Goal: Task Accomplishment & Management: Manage account settings

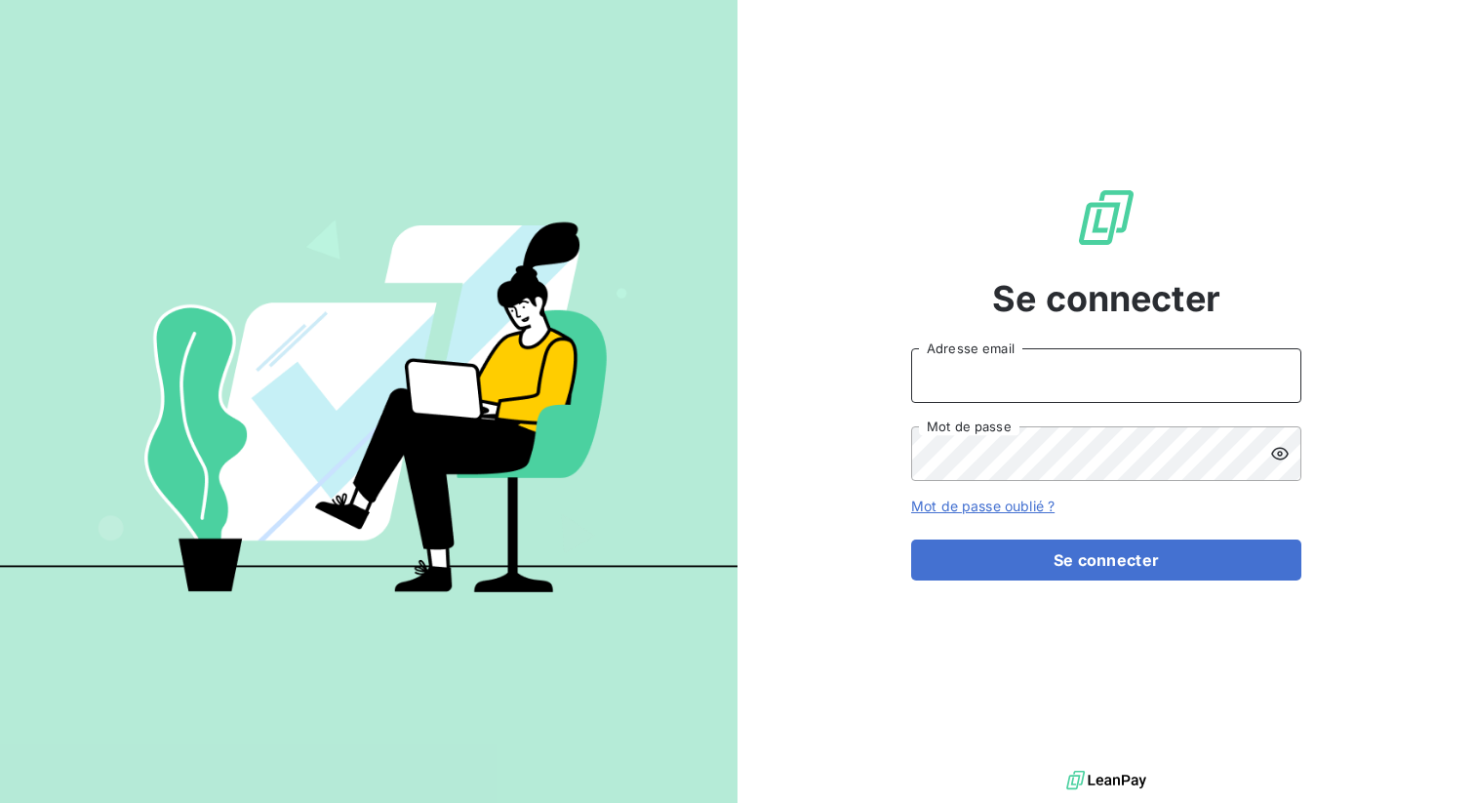
click at [1065, 380] on input "Adresse email" at bounding box center [1106, 375] width 390 height 55
type input "admin@primafr"
click at [1285, 451] on icon at bounding box center [1280, 453] width 18 height 13
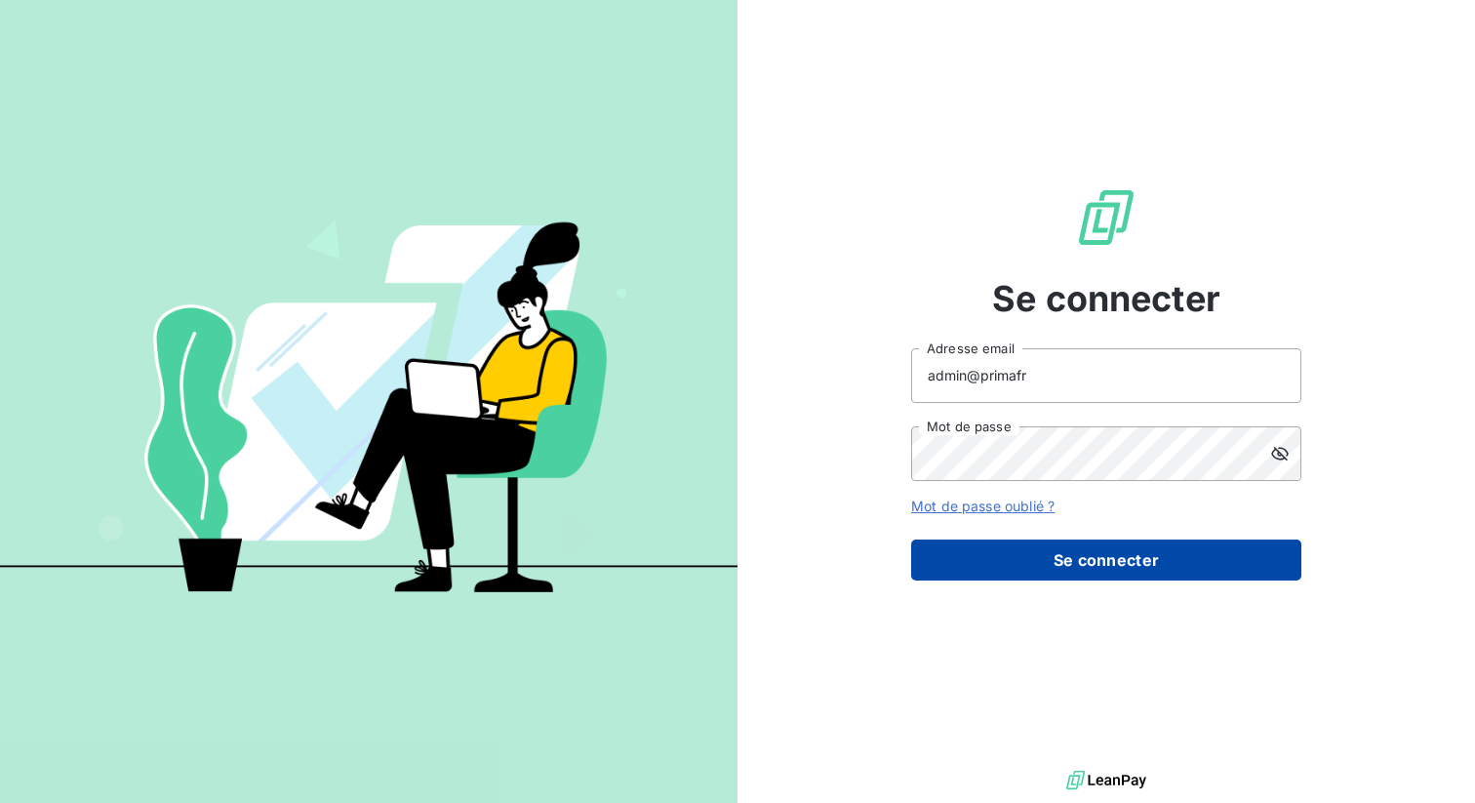
click at [1088, 556] on button "Se connecter" at bounding box center [1106, 559] width 390 height 41
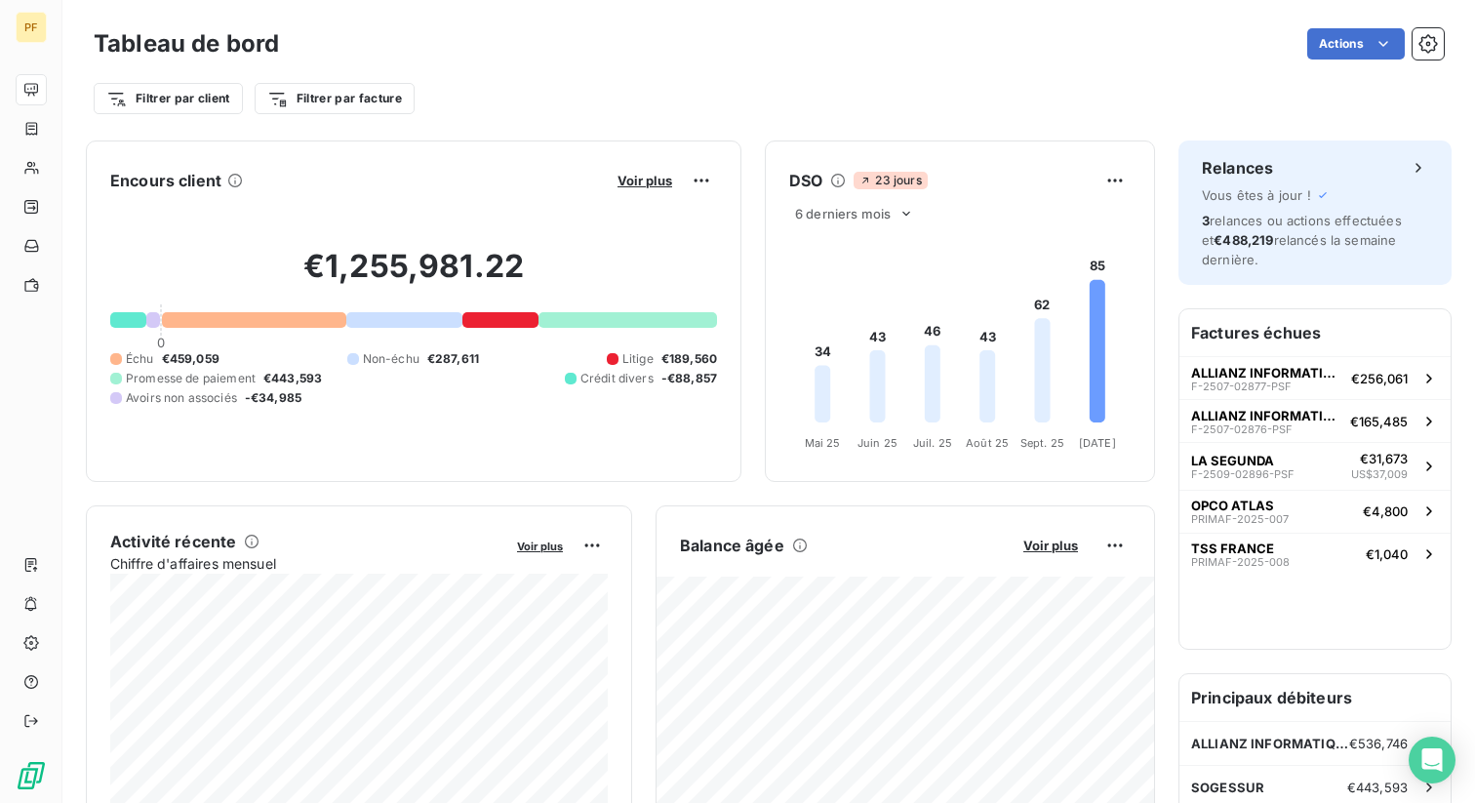
click at [551, 98] on div "Filtrer par client Filtrer par facture" at bounding box center [769, 98] width 1350 height 37
click at [564, 420] on div "€1,255,981.22 0 Échu €459,059 Non-échu €287,611 Litige €189,560 Promesse de pai…" at bounding box center [413, 326] width 607 height 261
click at [607, 336] on div "€1,255,981.22 0 Échu €459,059 Non-échu €287,611 Litige €189,560 Promesse de pai…" at bounding box center [413, 326] width 607 height 261
click at [621, 335] on div "€1,255,981.22 0 Échu €459,059 Non-échu €287,611 Litige €189,560 Promesse de pai…" at bounding box center [413, 326] width 607 height 261
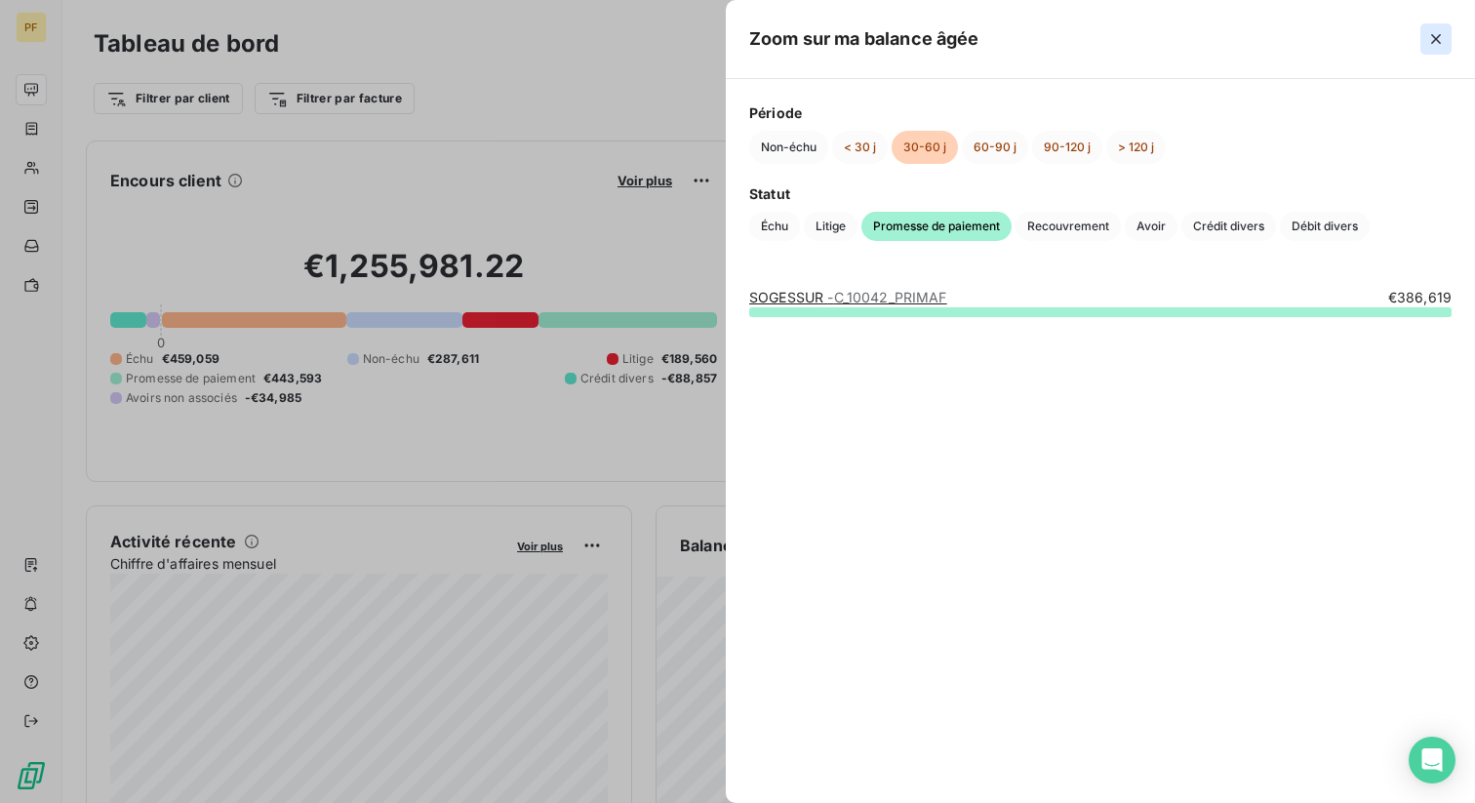
click at [1441, 41] on icon "button" at bounding box center [1436, 39] width 20 height 20
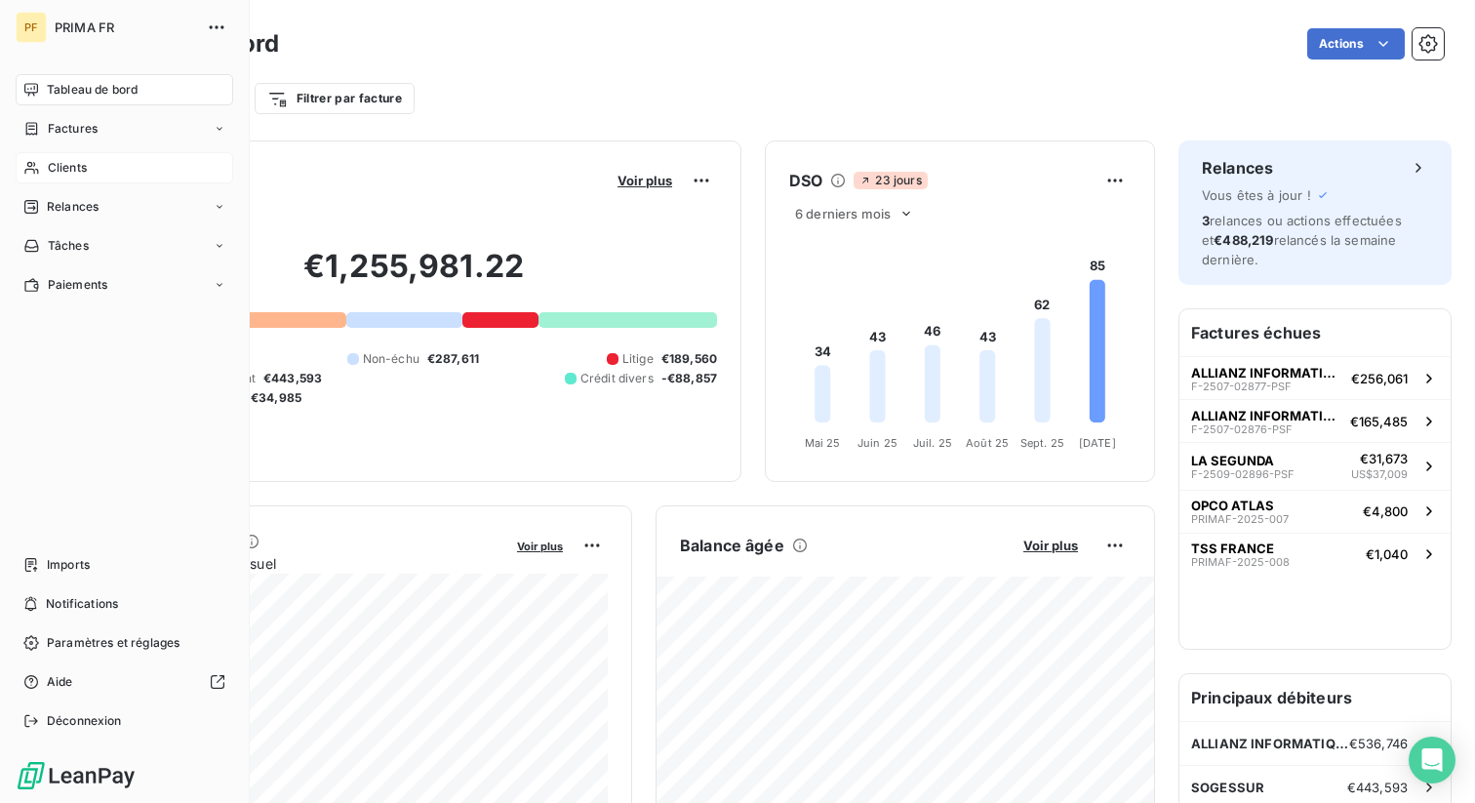
click at [69, 162] on span "Clients" at bounding box center [67, 168] width 39 height 18
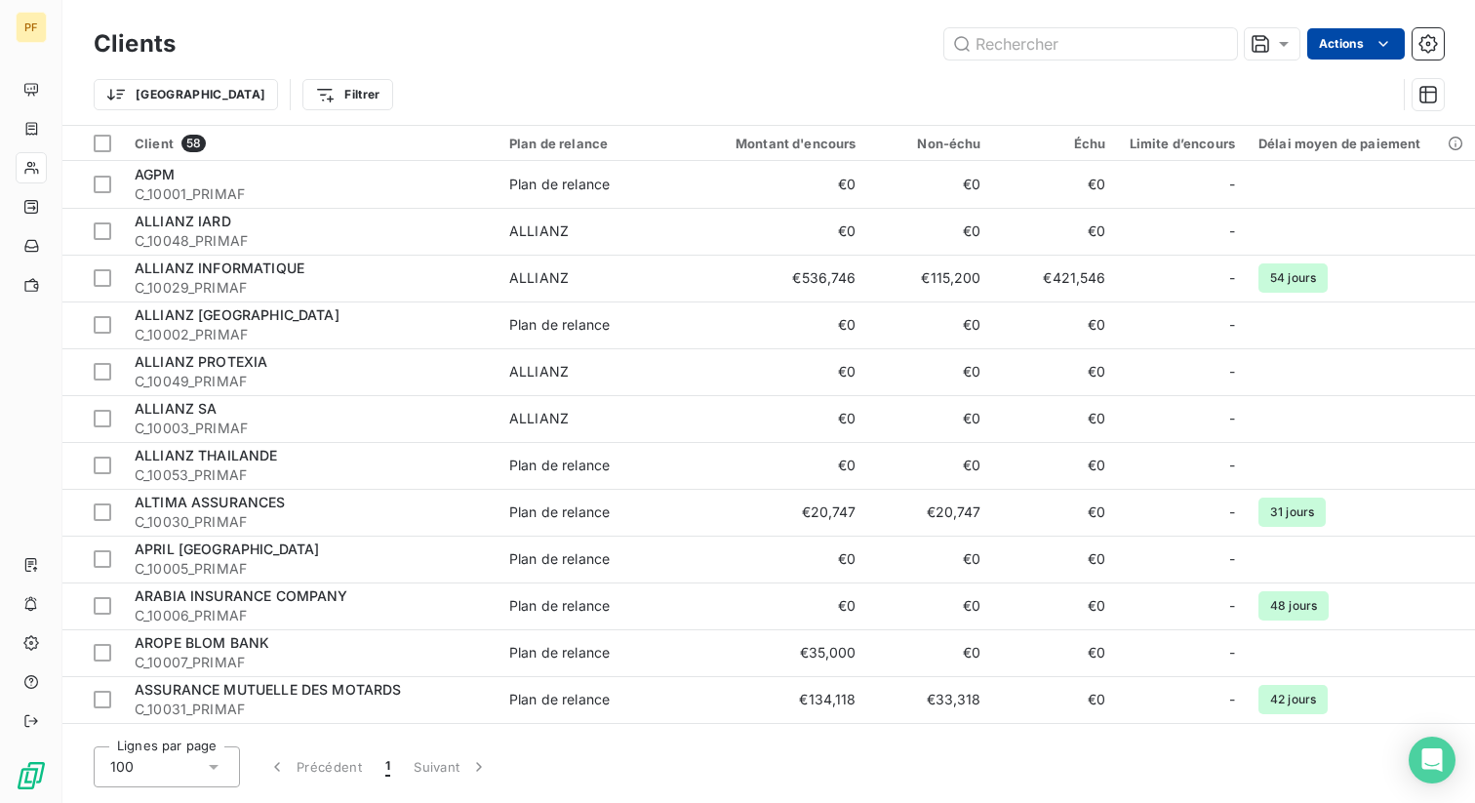
click at [1366, 41] on html "PF Clients Actions Trier Filtrer Client 58 Plan de relance Montant d'encours No…" at bounding box center [737, 401] width 1475 height 803
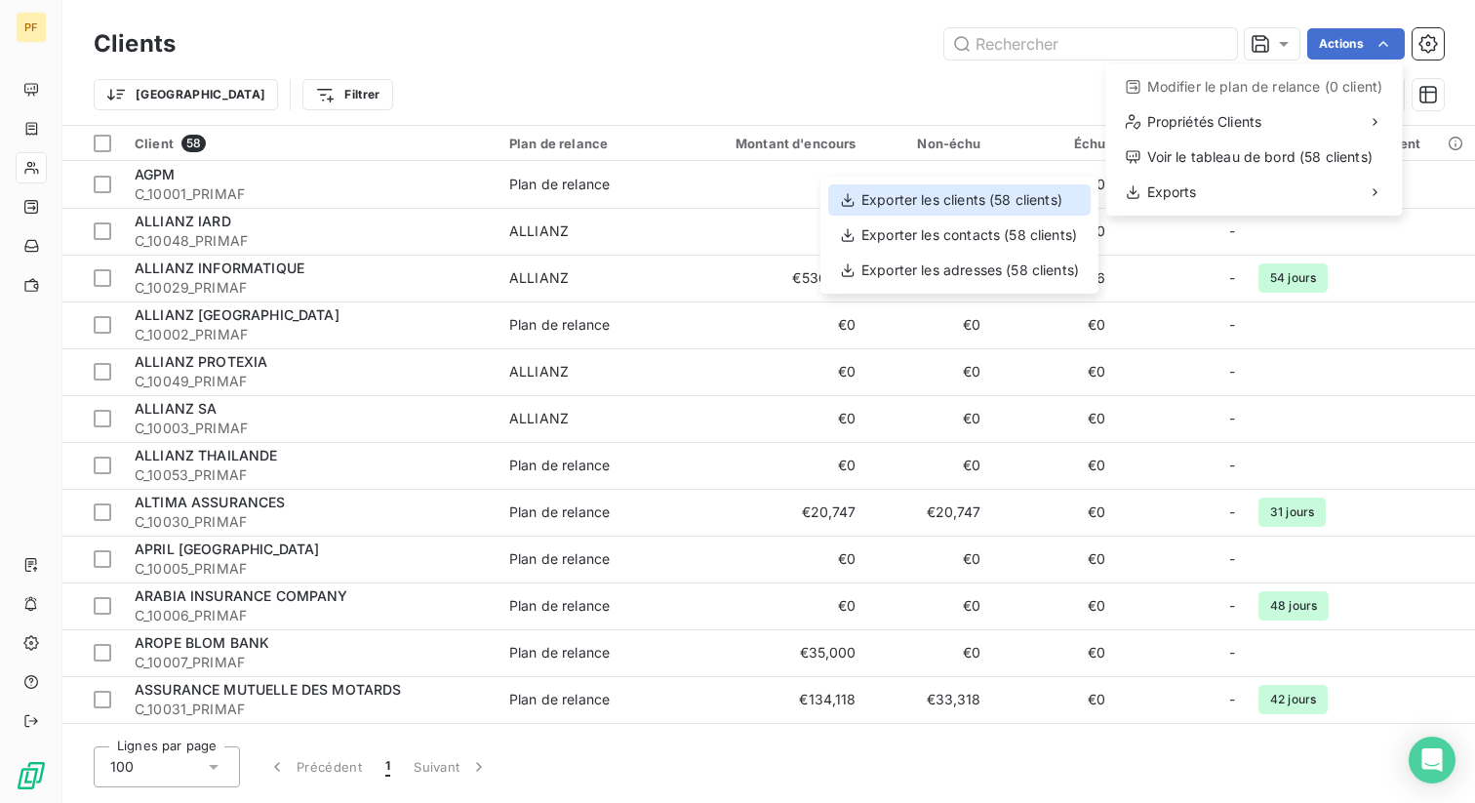
click at [1027, 197] on div "Exporter les clients (58 clients)" at bounding box center [959, 199] width 262 height 31
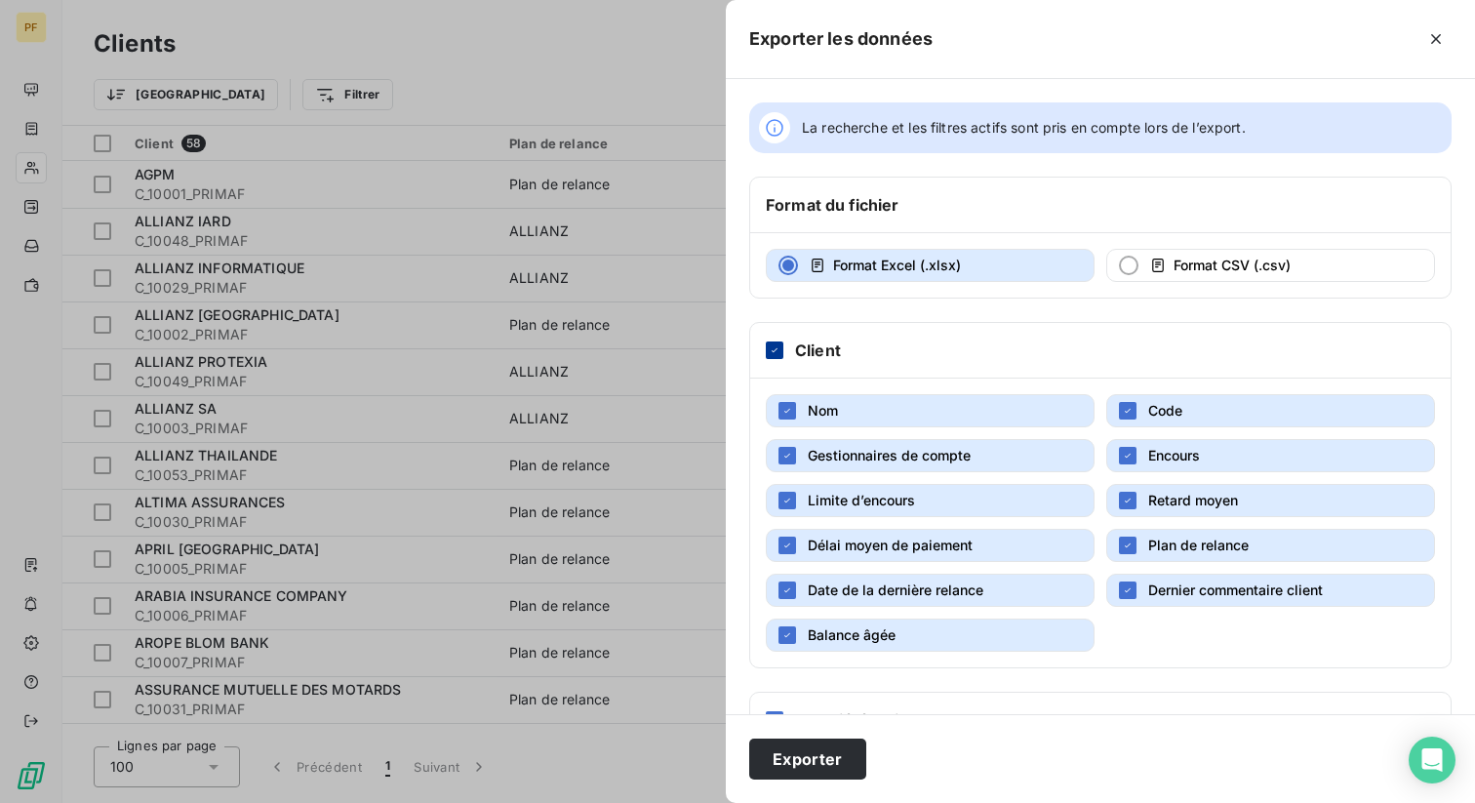
click at [773, 355] on icon at bounding box center [775, 350] width 12 height 12
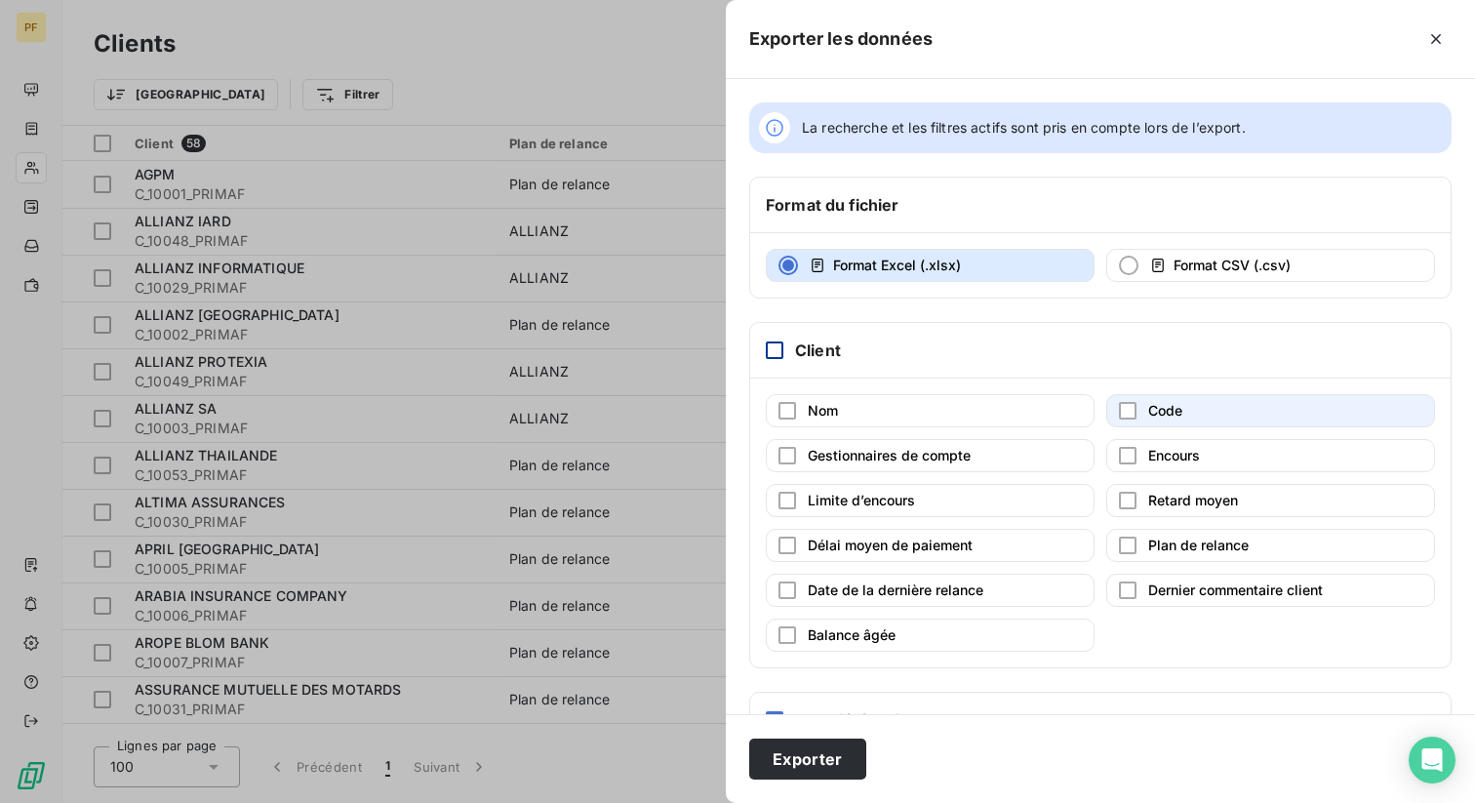
click at [1144, 408] on button "Code" at bounding box center [1270, 410] width 329 height 33
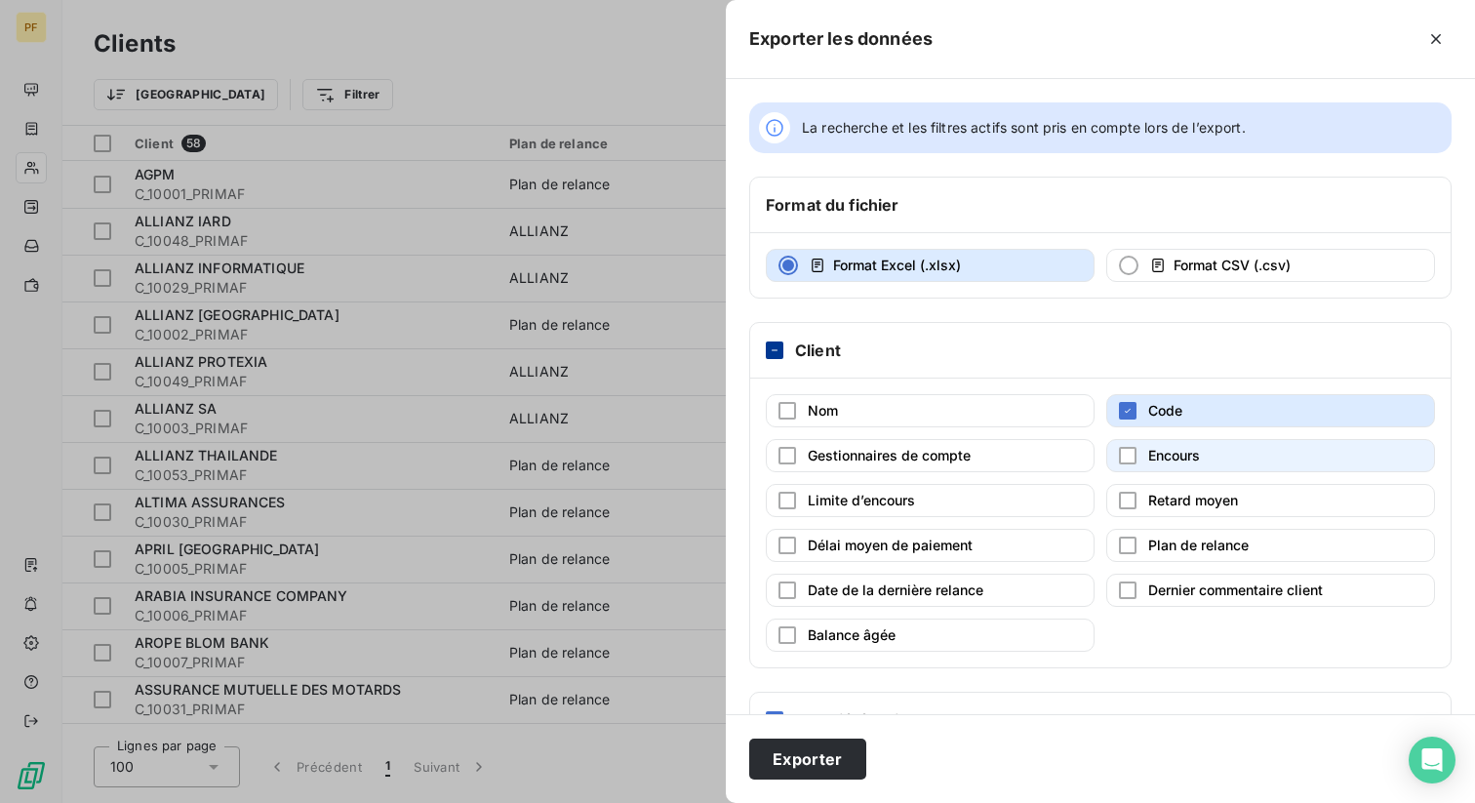
click at [1154, 453] on span "Encours" at bounding box center [1174, 455] width 52 height 17
click at [809, 763] on button "Exporter" at bounding box center [807, 758] width 117 height 41
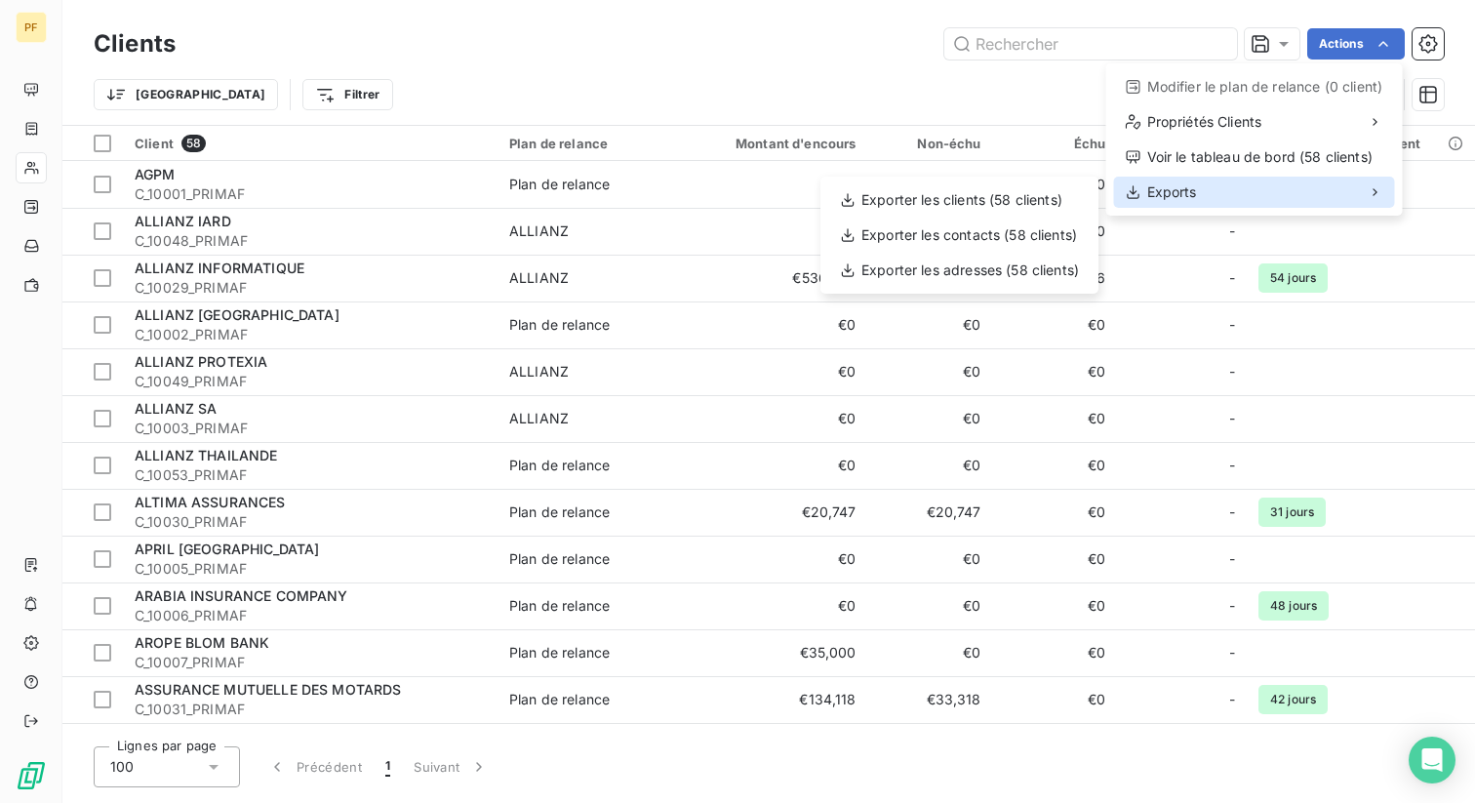
click at [1204, 195] on div "Exports" at bounding box center [1254, 192] width 281 height 31
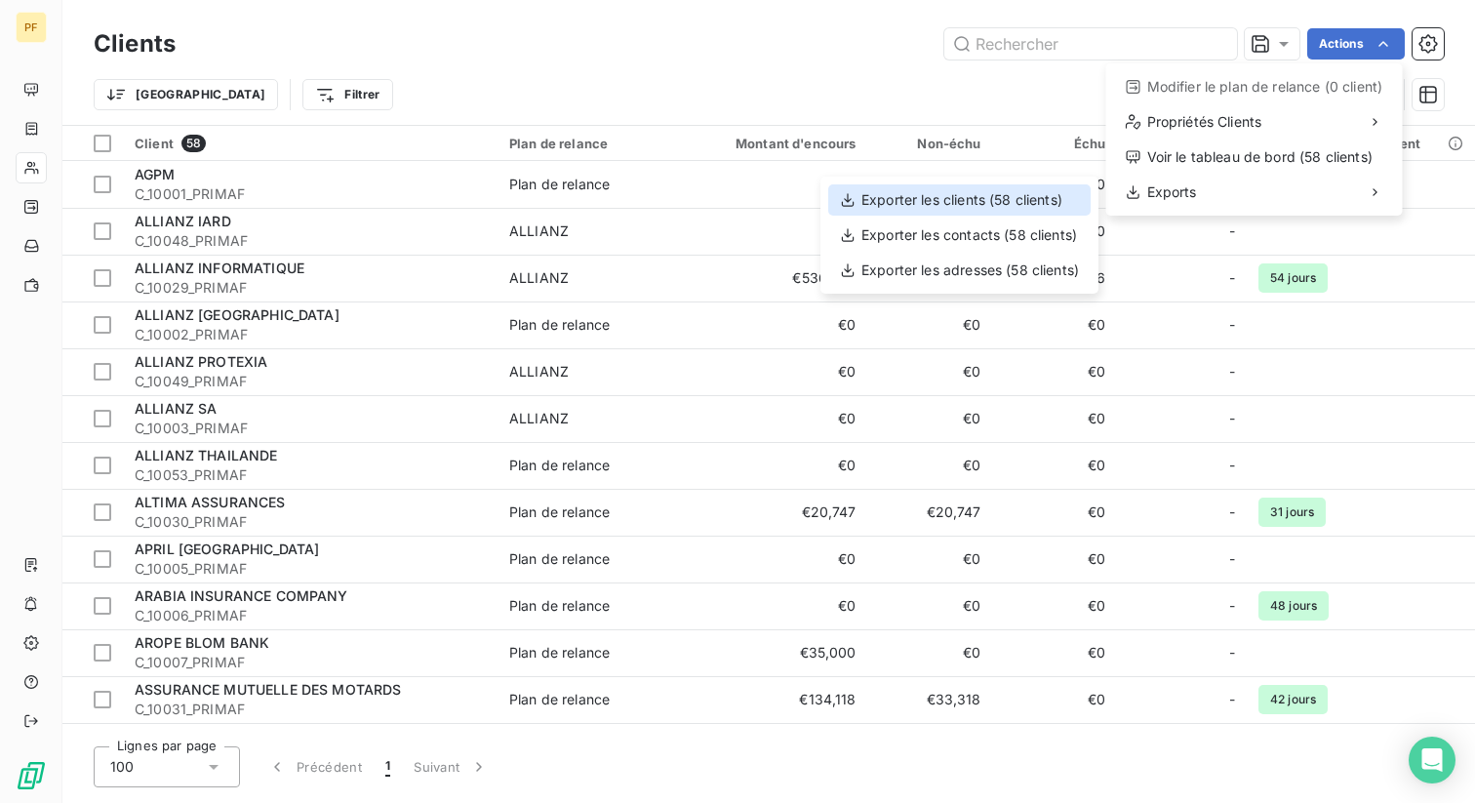
click at [950, 200] on div "Exporter les clients (58 clients)" at bounding box center [959, 199] width 262 height 31
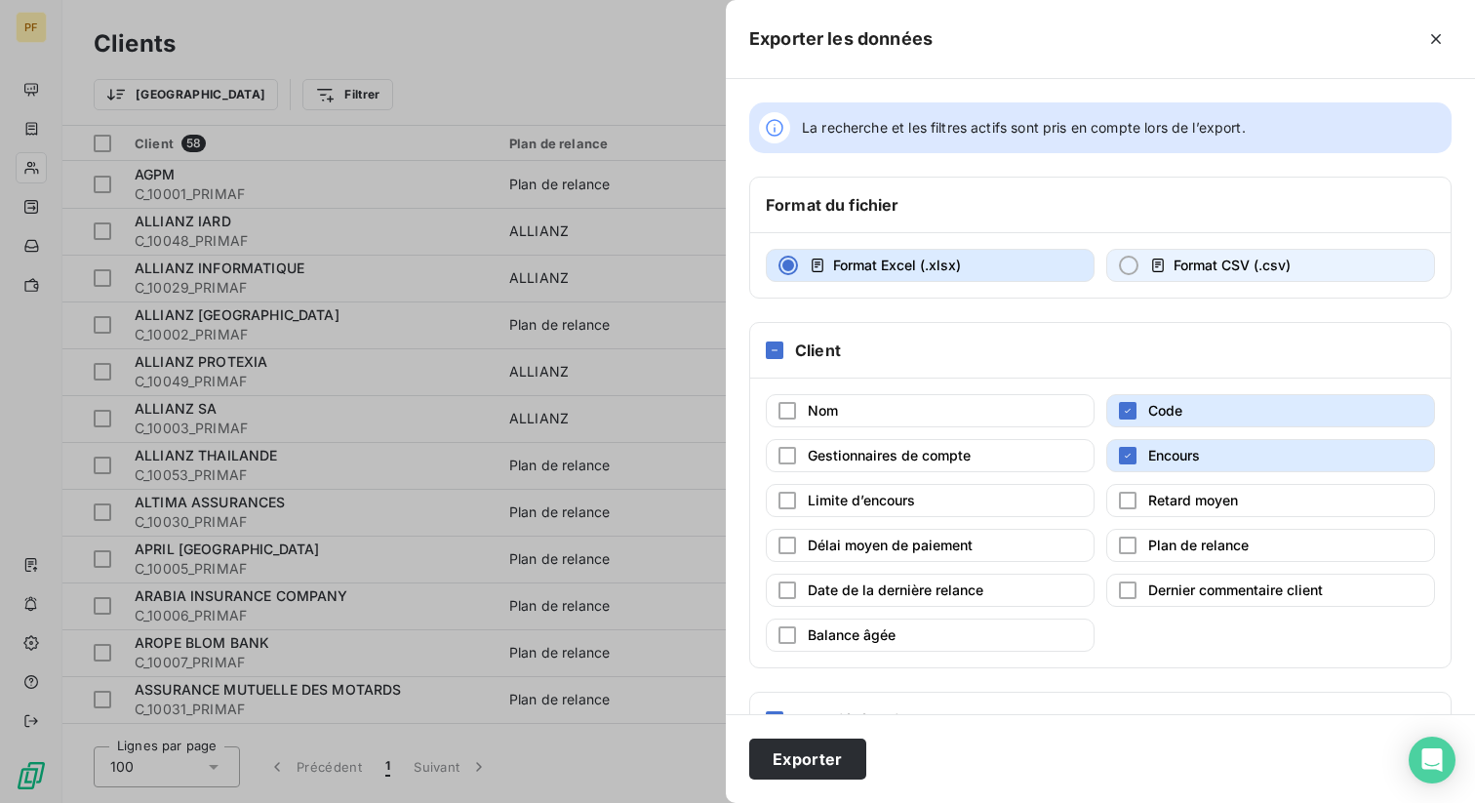
click at [1214, 264] on span "Format CSV (.csv)" at bounding box center [1231, 265] width 117 height 17
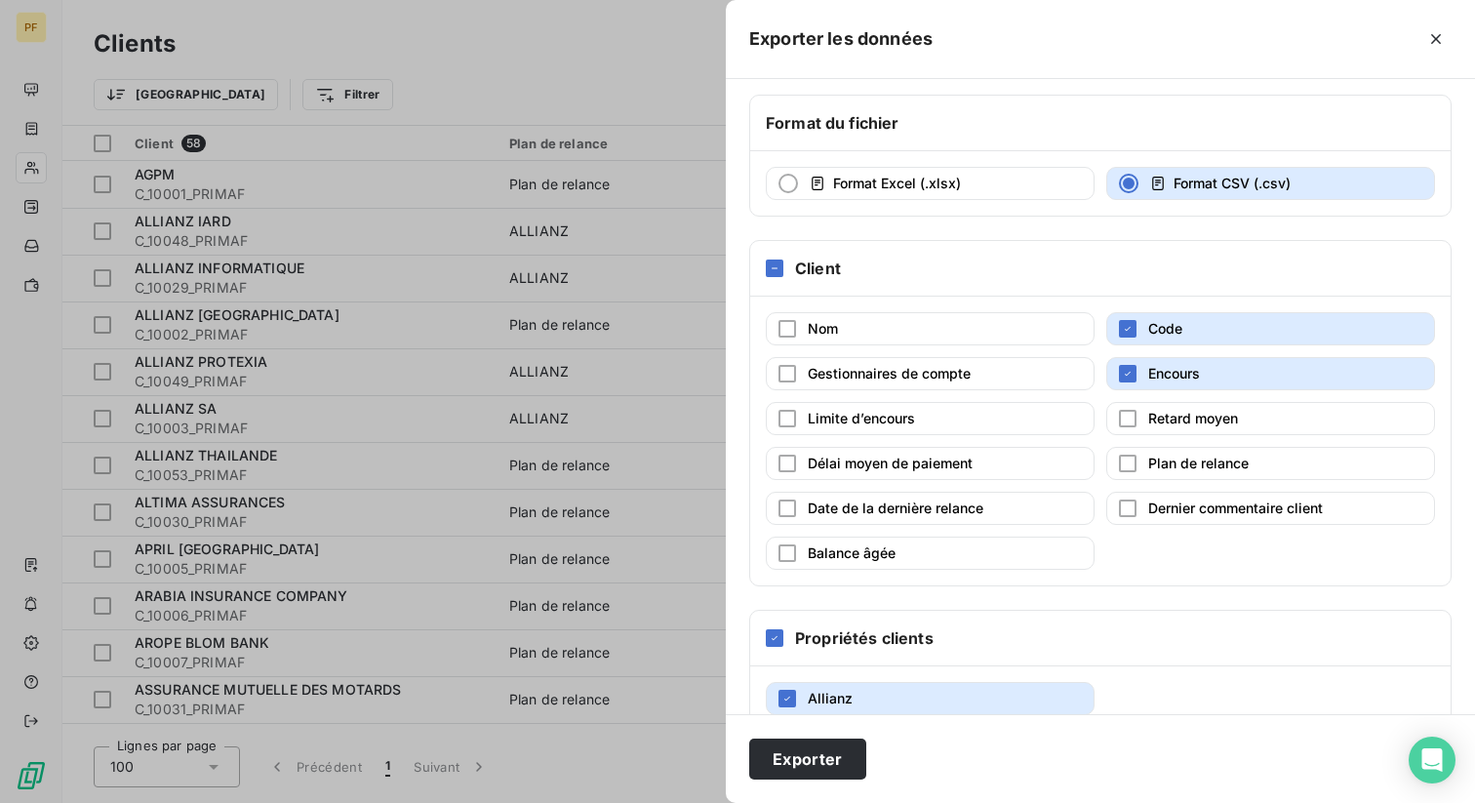
scroll to position [123, 0]
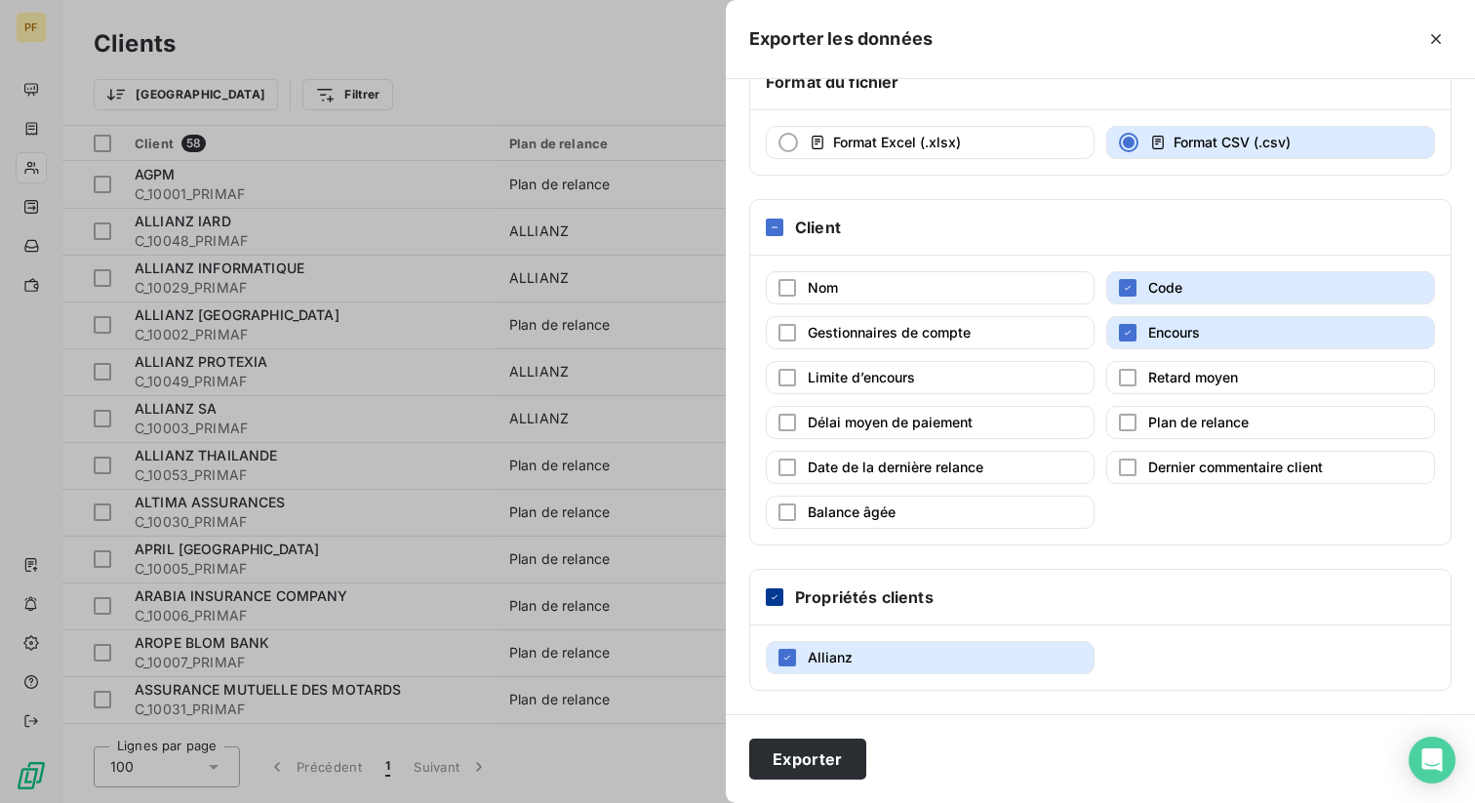
click at [773, 594] on icon at bounding box center [775, 597] width 12 height 12
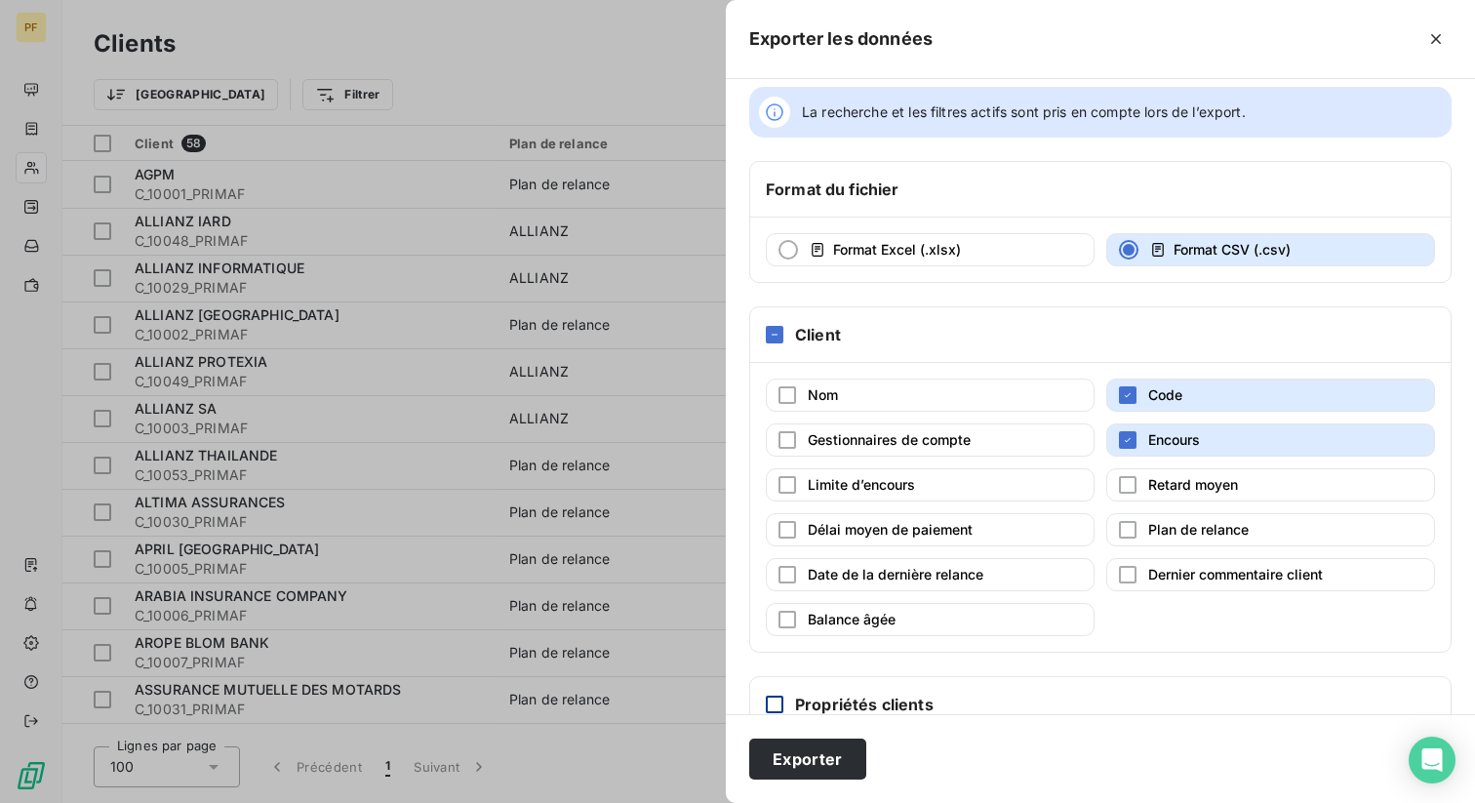
scroll to position [0, 0]
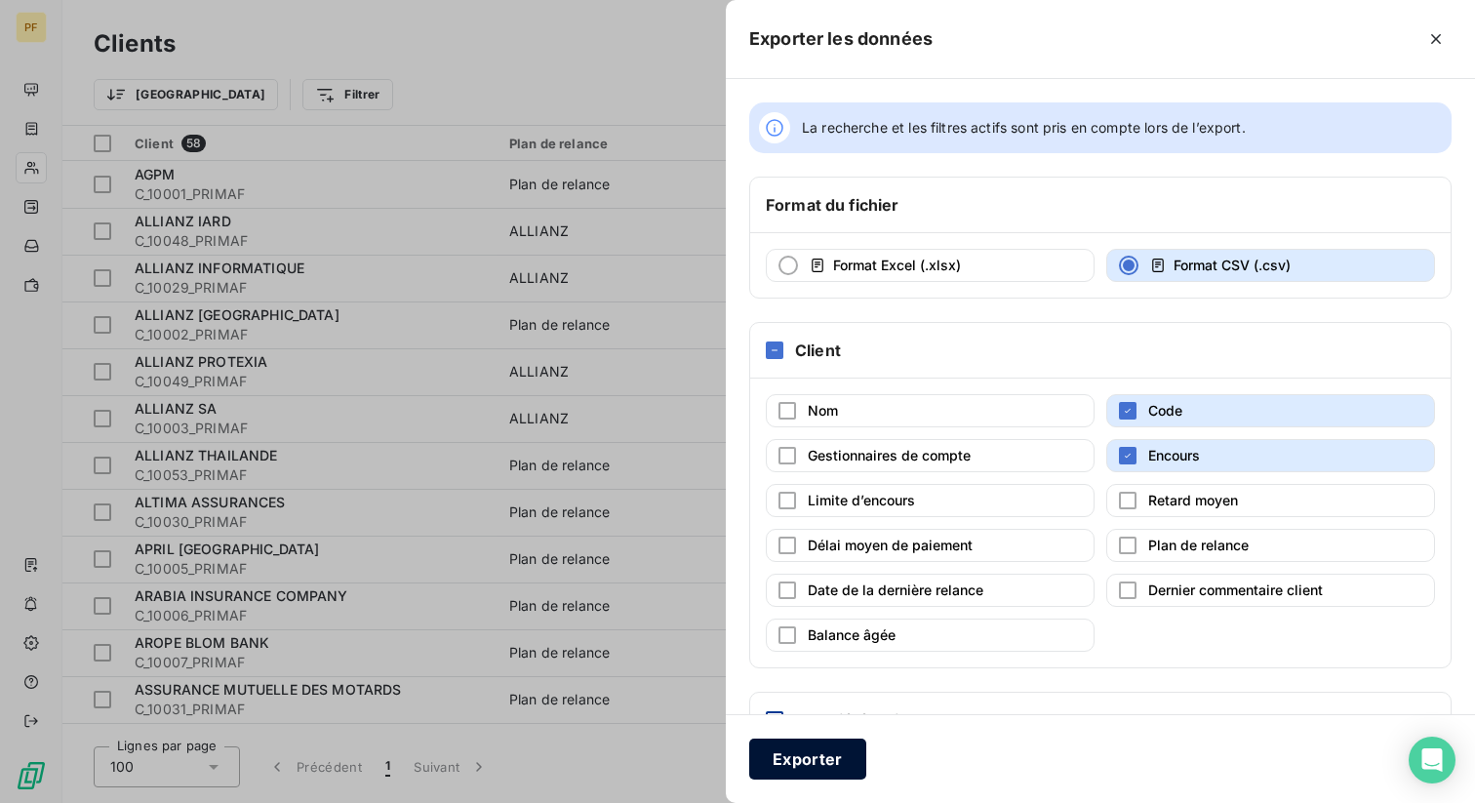
click at [810, 764] on button "Exporter" at bounding box center [807, 758] width 117 height 41
